Goal: Communication & Community: Answer question/provide support

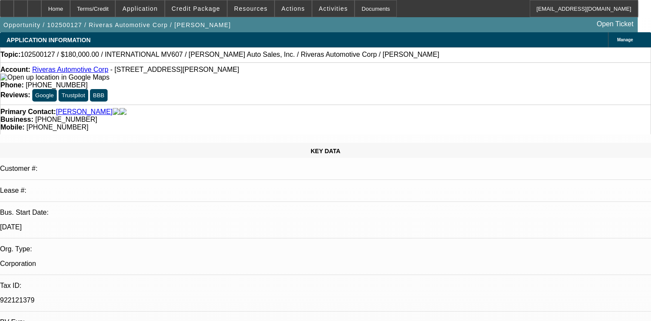
select select "0"
select select "2"
select select "0.1"
select select "1"
select select "2"
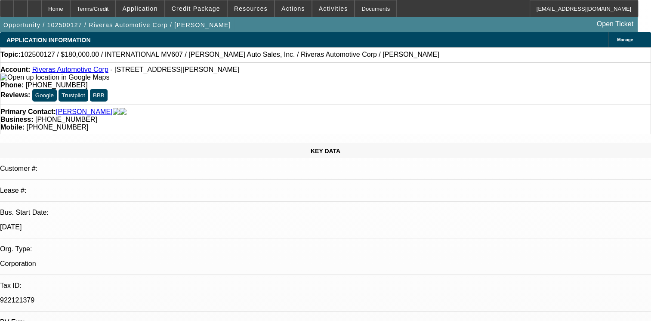
select select "4"
radio input "true"
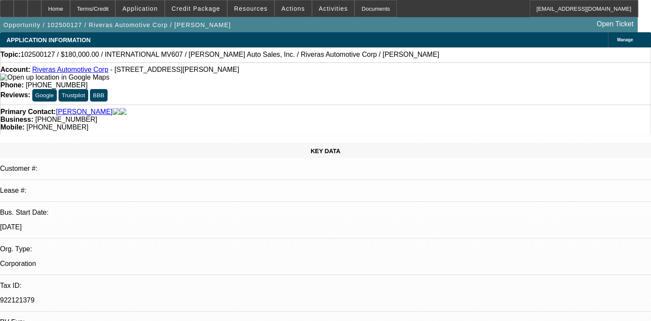
type textarea "01- SOLD DEAL NO HISTORY WITH BEACON/02- ACTIVE SVC DEAL PAYMENTS MADE ON TIME.…"
radio input "false"
radio input "true"
